Goal: Information Seeking & Learning: Learn about a topic

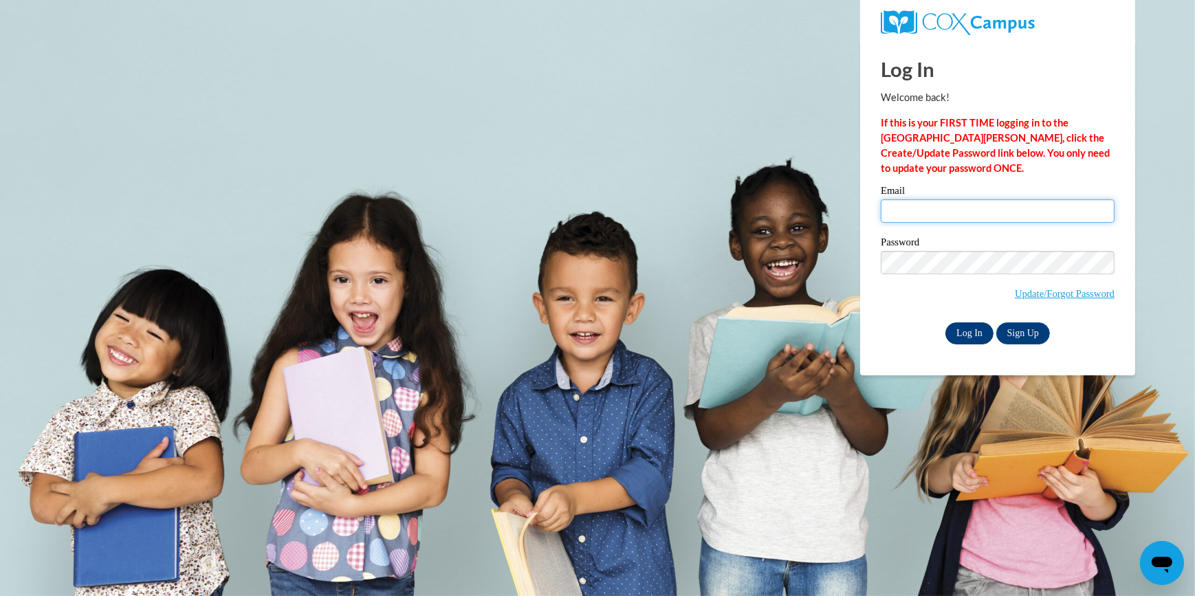
type input "whitelilreuia@gmail.com"
click at [964, 327] on input "Log In" at bounding box center [970, 334] width 48 height 22
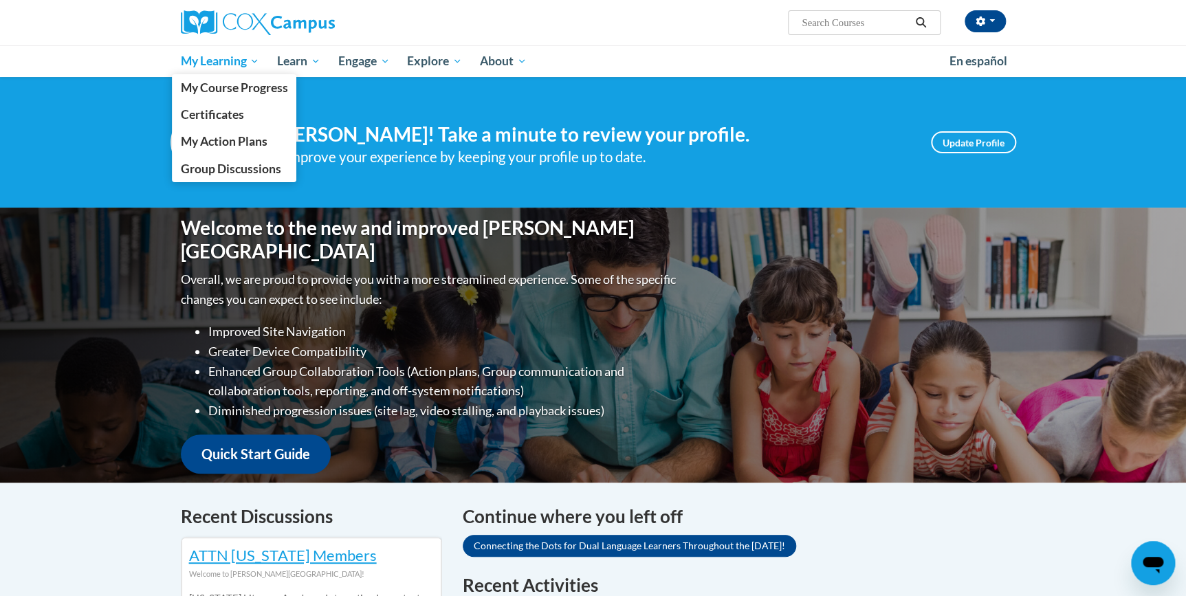
click at [238, 73] on link "My Learning" at bounding box center [220, 61] width 97 height 32
click at [240, 82] on span "My Course Progress" at bounding box center [233, 87] width 107 height 14
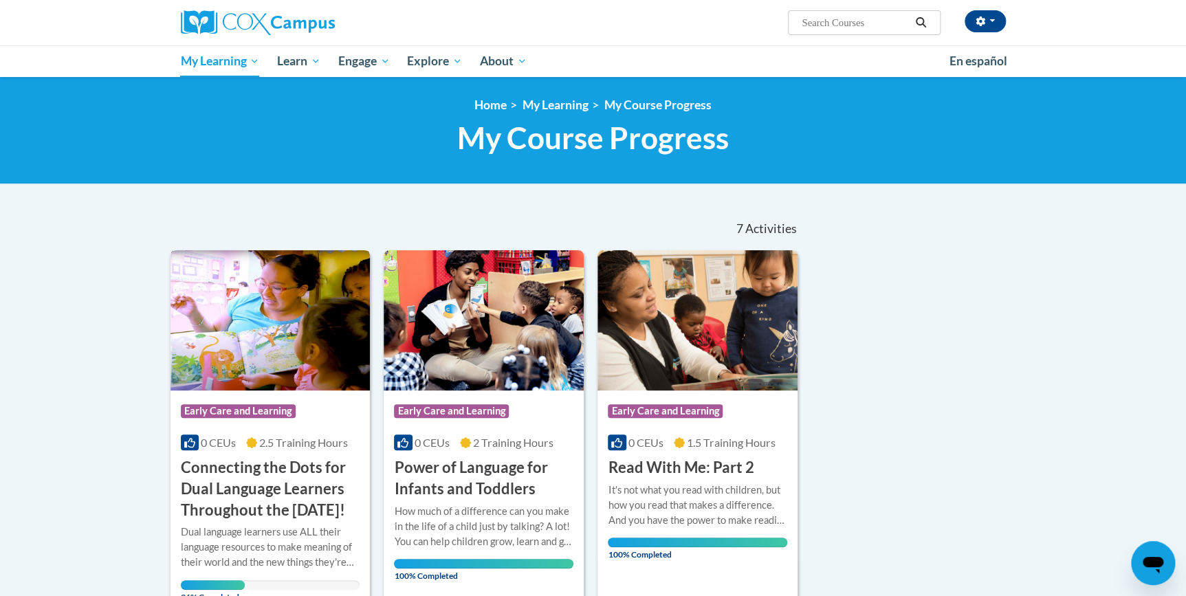
click at [228, 475] on h3 "Connecting the Dots for Dual Language Learners Throughout the [DATE]!" at bounding box center [270, 488] width 179 height 63
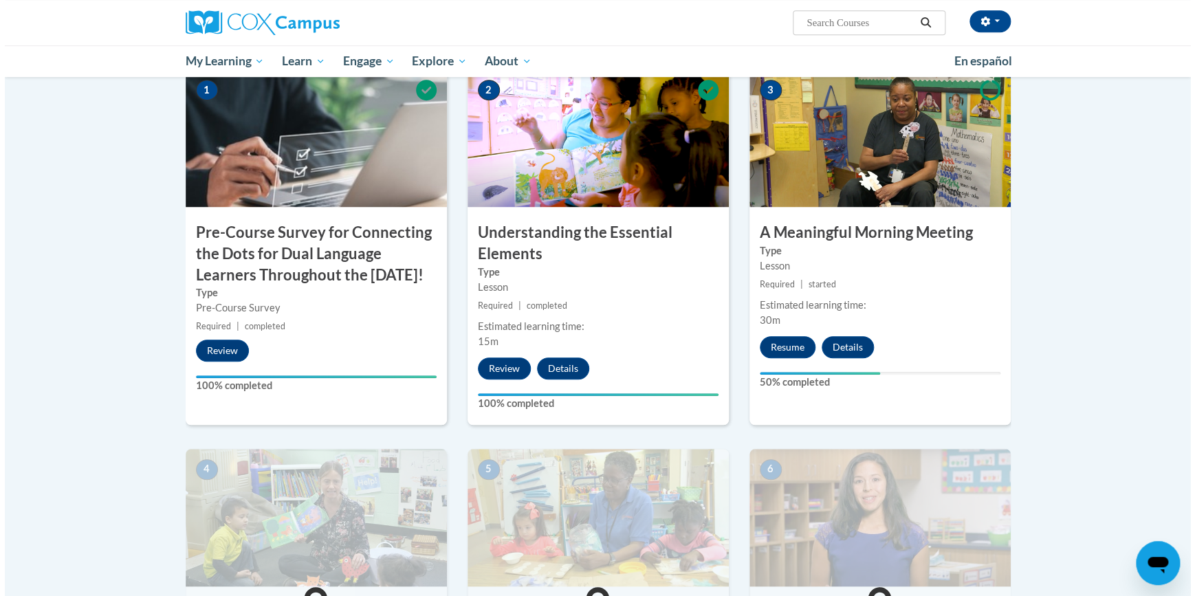
scroll to position [312, 0]
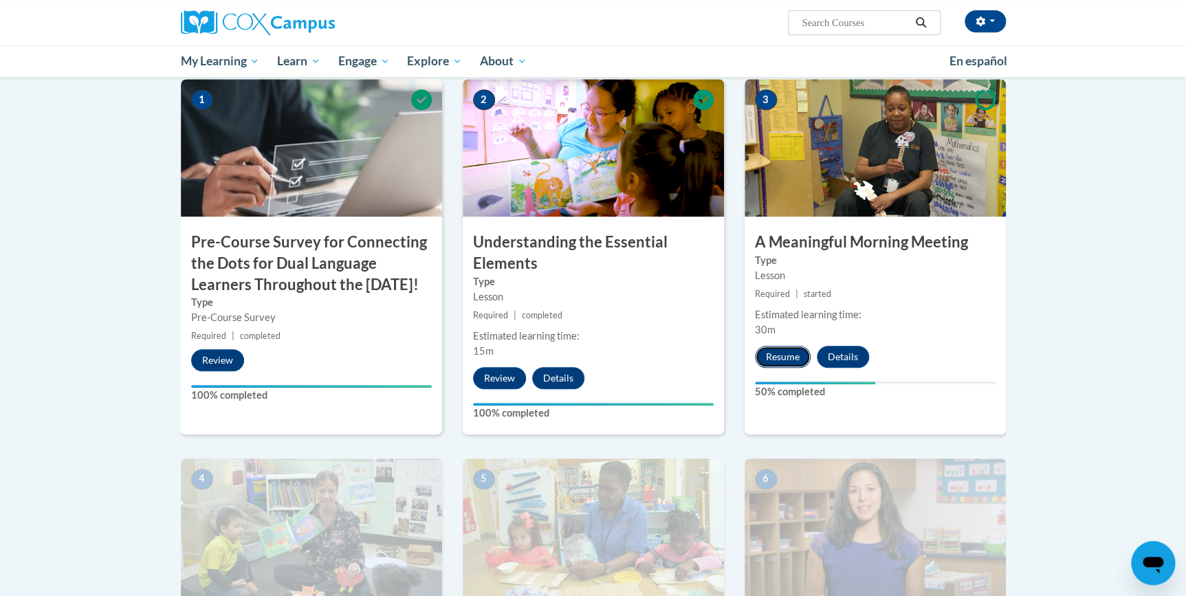
click at [779, 357] on button "Resume" at bounding box center [783, 357] width 56 height 22
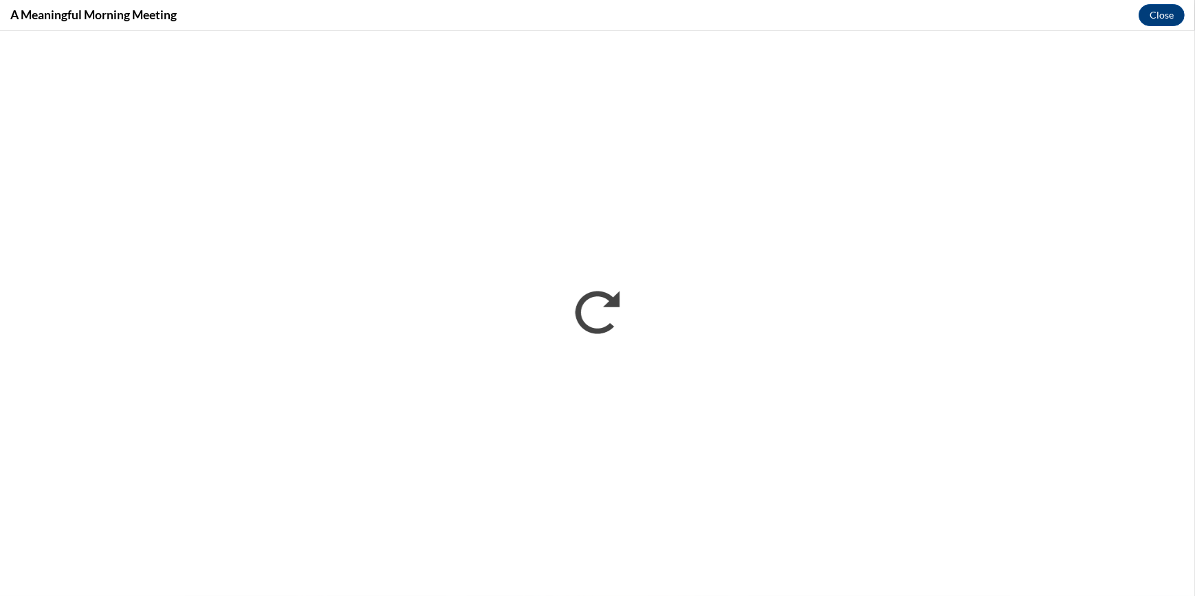
scroll to position [0, 0]
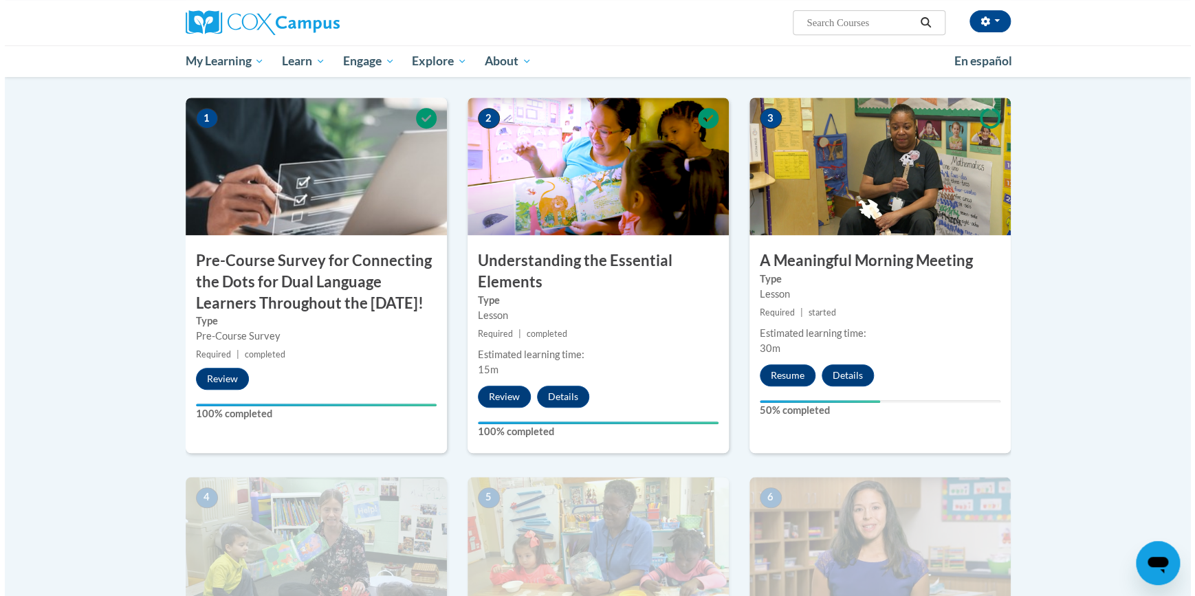
scroll to position [312, 0]
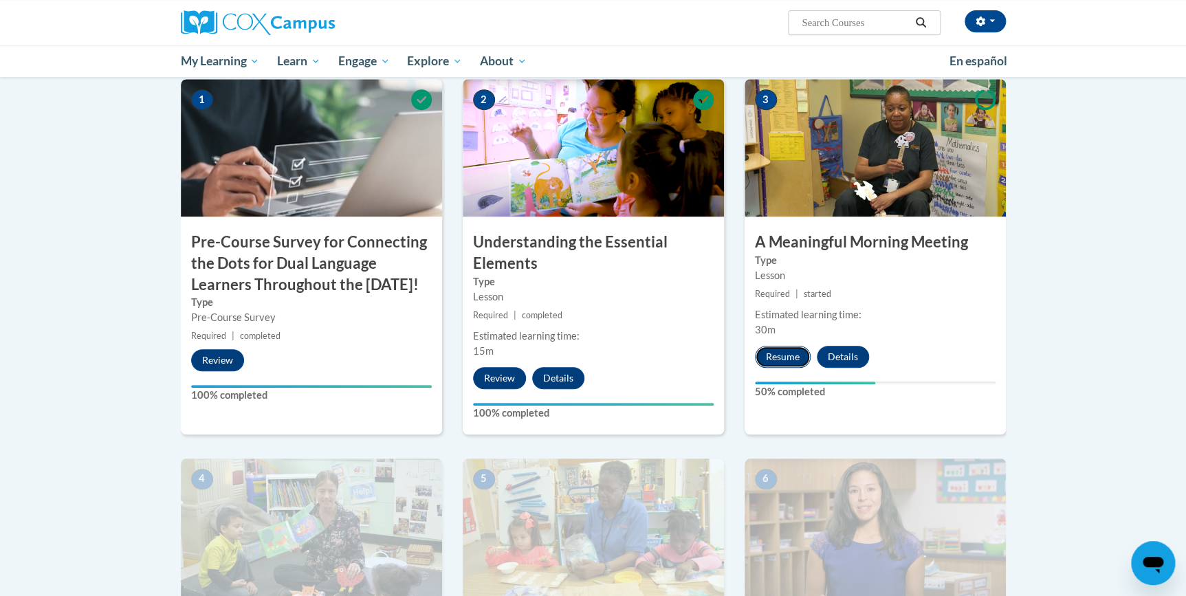
click at [794, 358] on button "Resume" at bounding box center [783, 357] width 56 height 22
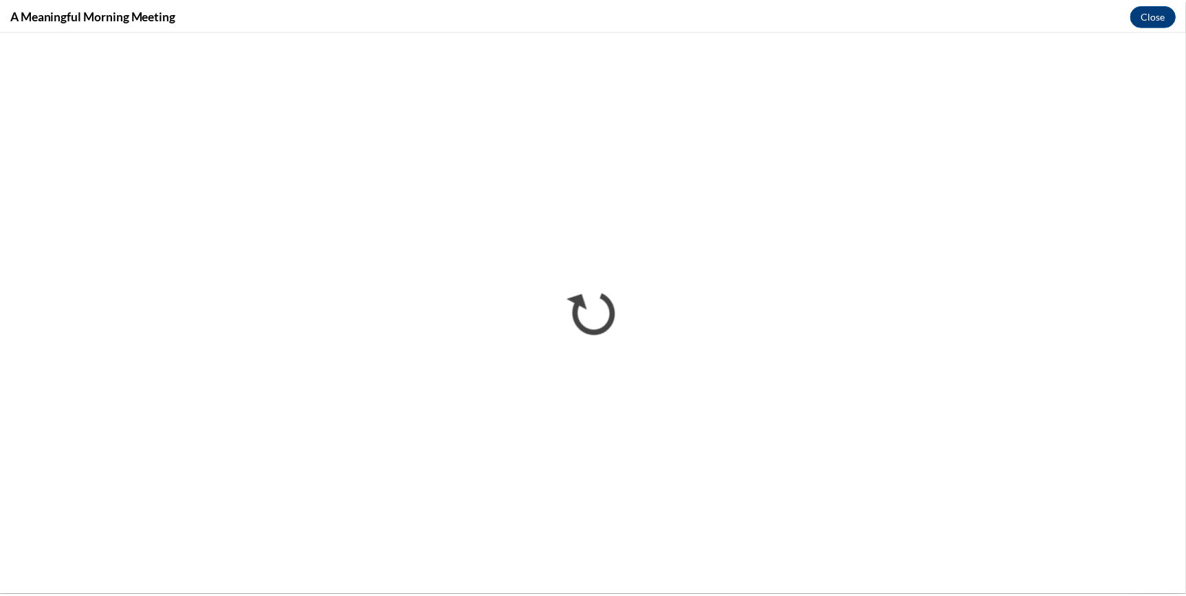
scroll to position [0, 0]
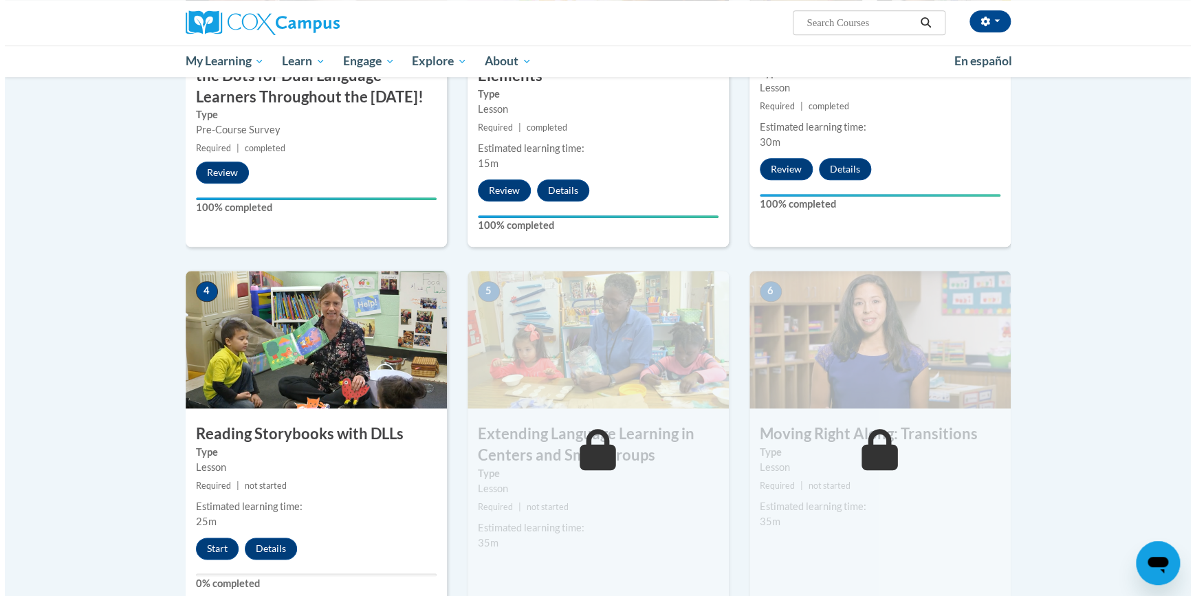
scroll to position [625, 0]
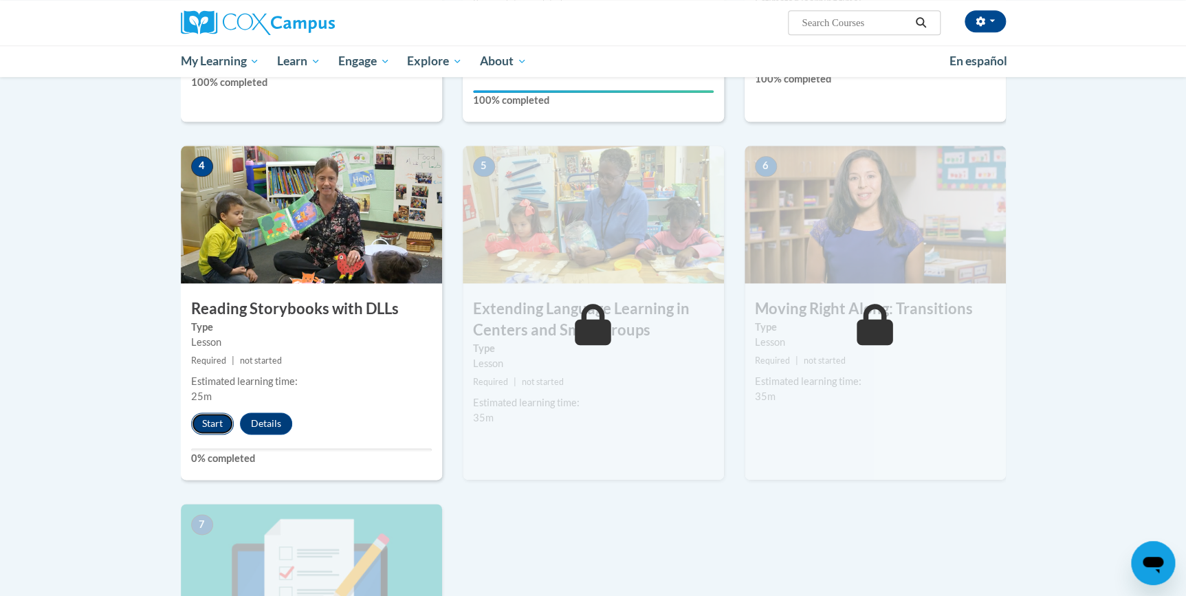
click at [213, 428] on button "Start" at bounding box center [212, 424] width 43 height 22
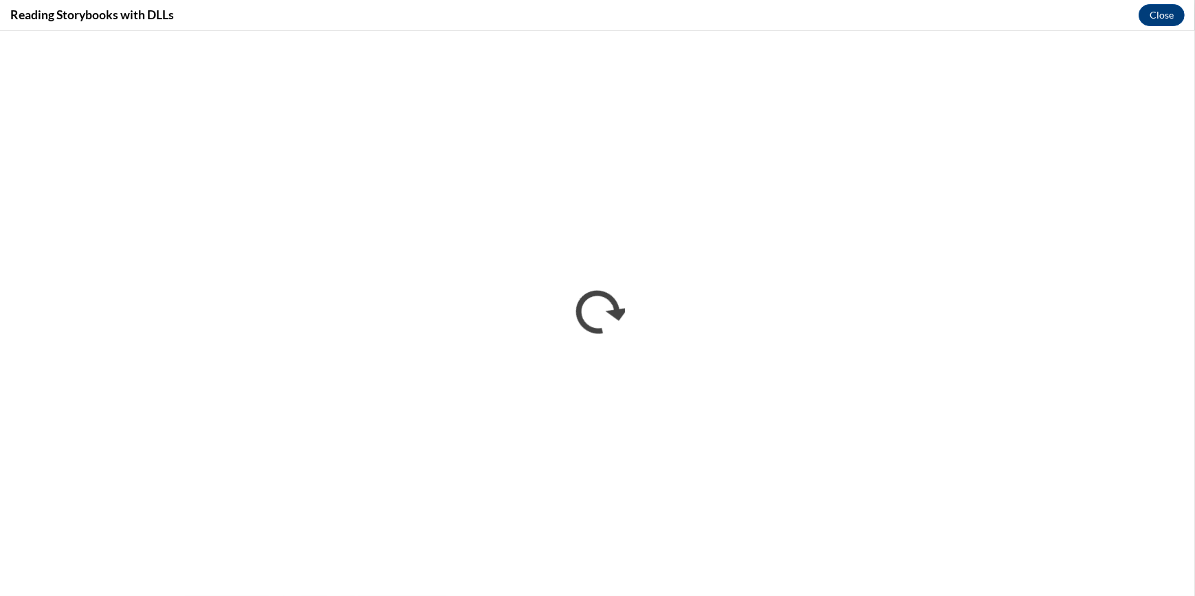
scroll to position [0, 0]
